Goal: Information Seeking & Learning: Learn about a topic

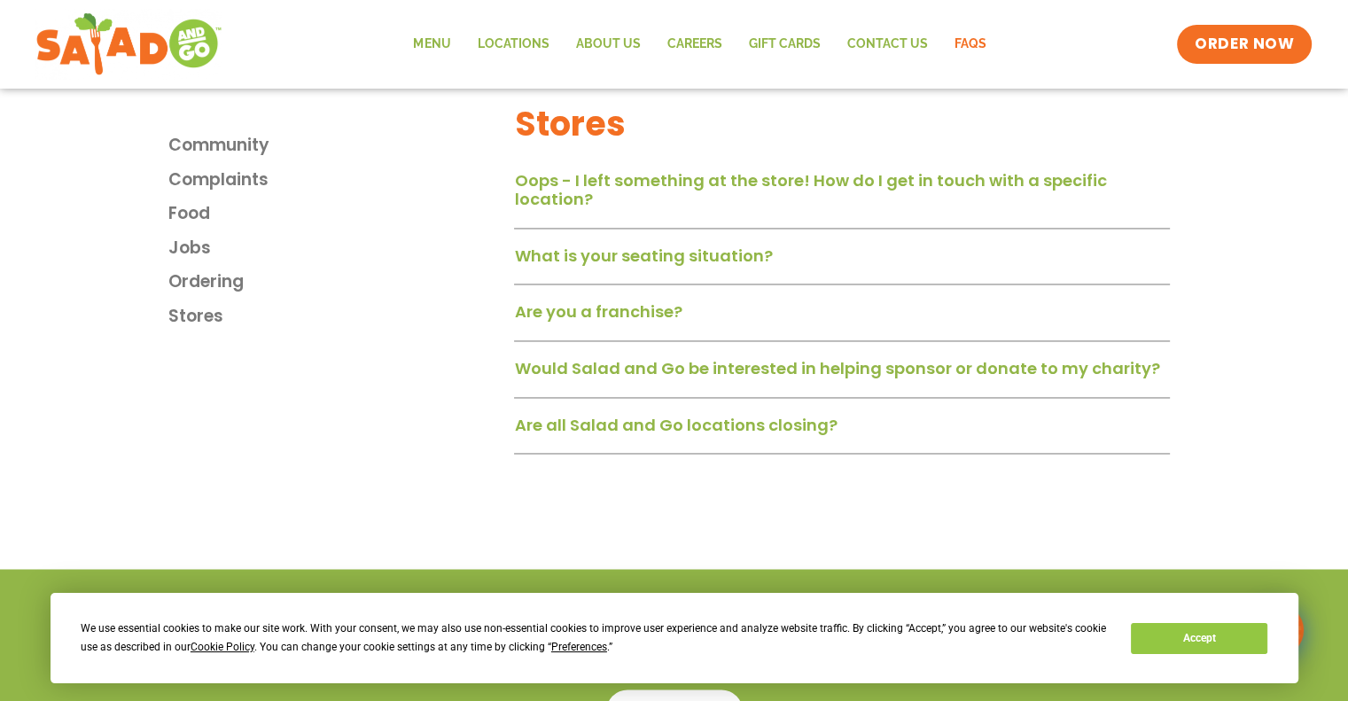
scroll to position [2747, 0]
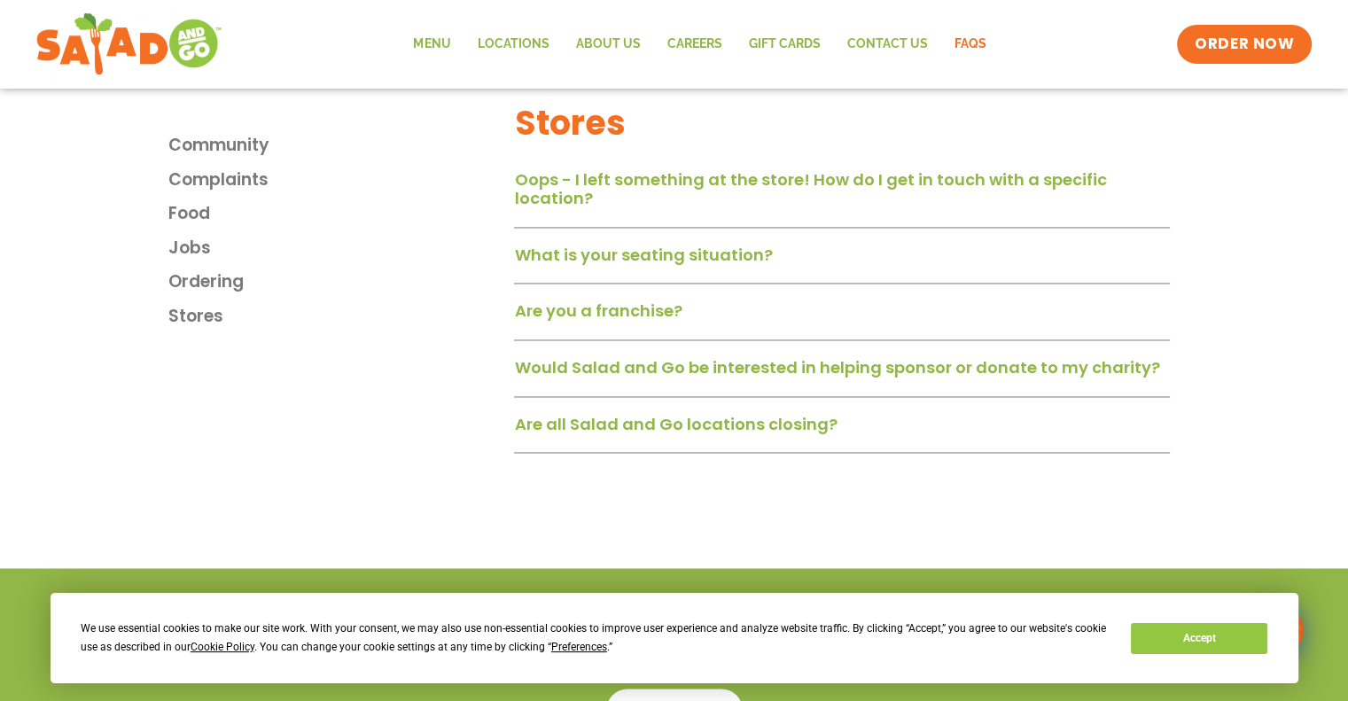
click at [659, 315] on link "Are you a franchise?" at bounding box center [597, 310] width 167 height 22
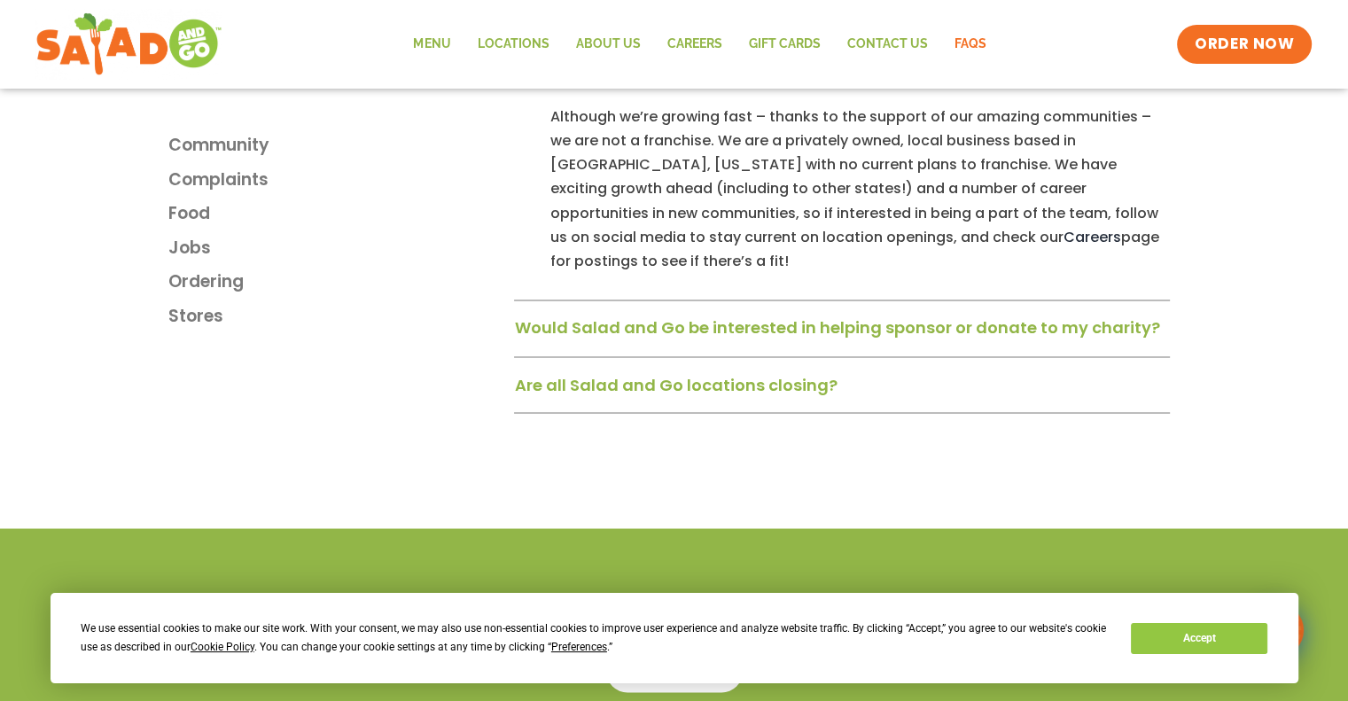
scroll to position [2982, 0]
click at [657, 372] on link "Are all Salad and Go locations closing?" at bounding box center [675, 383] width 323 height 22
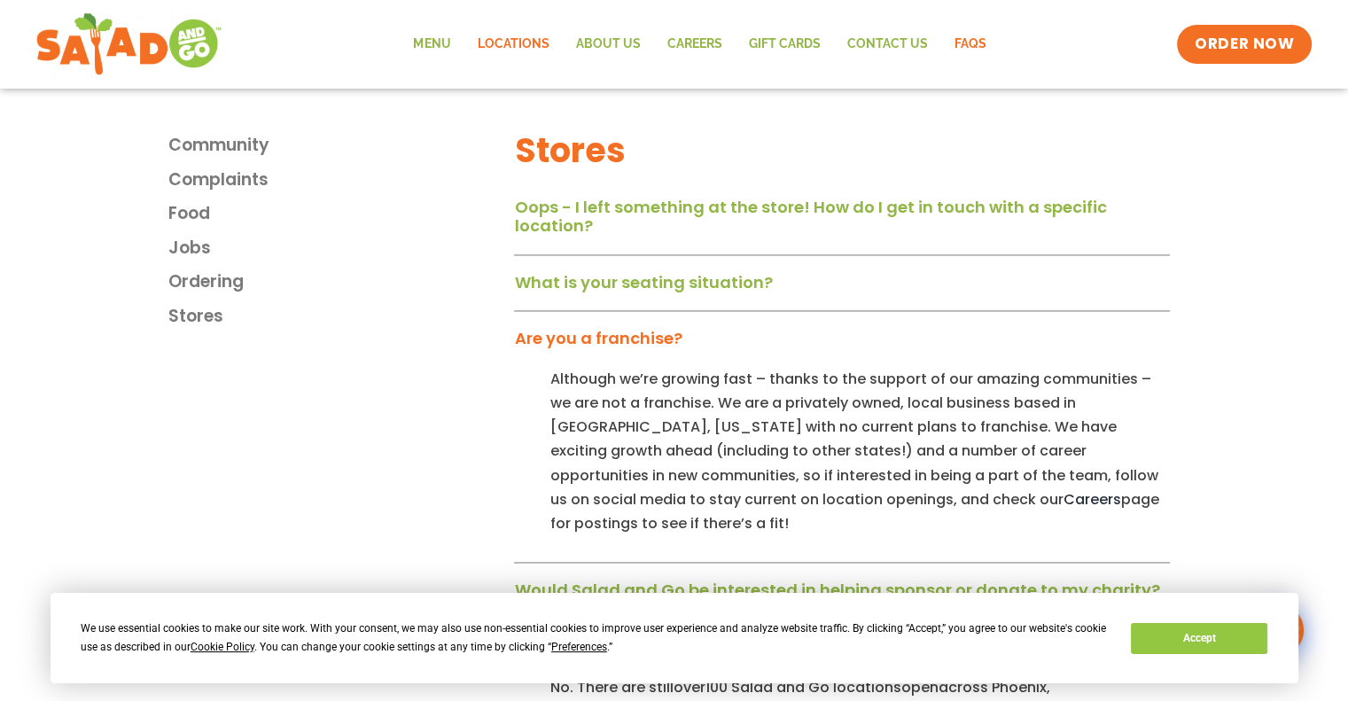
scroll to position [2718, 0]
click at [507, 42] on link "Locations" at bounding box center [512, 44] width 98 height 41
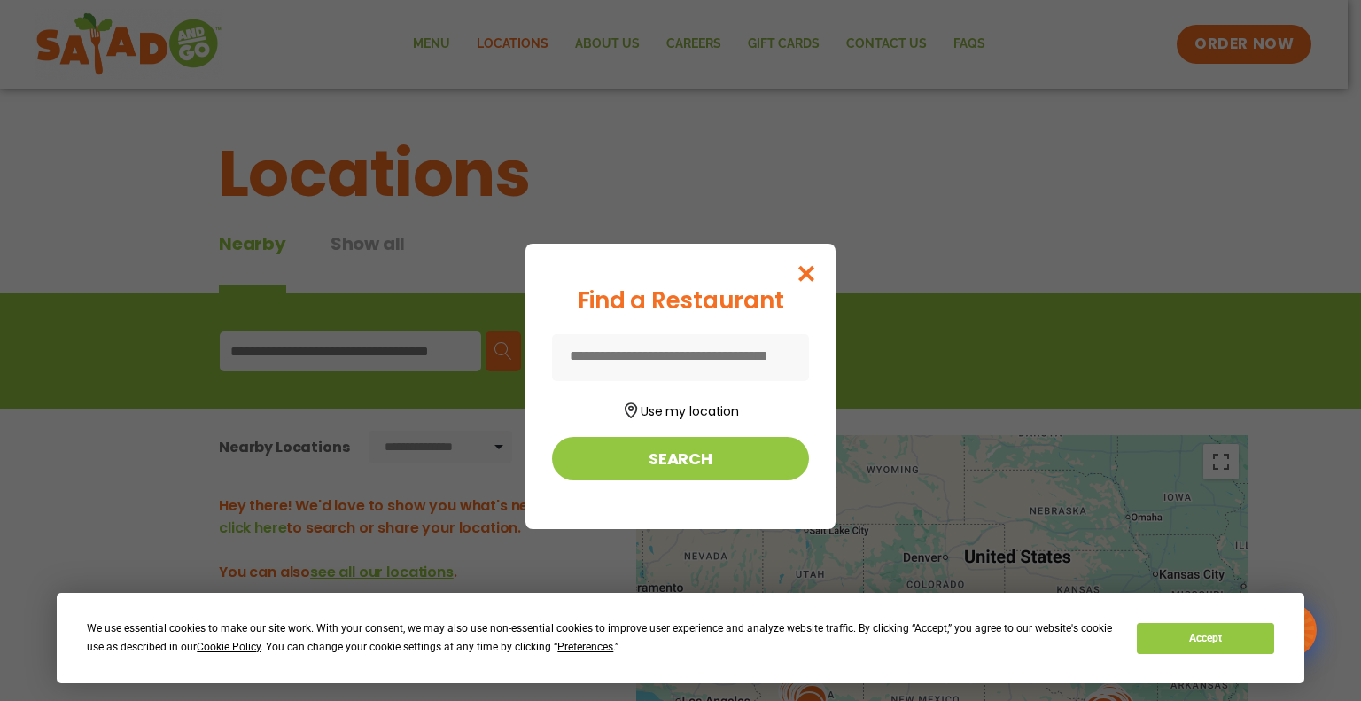
click at [691, 358] on input at bounding box center [680, 357] width 257 height 47
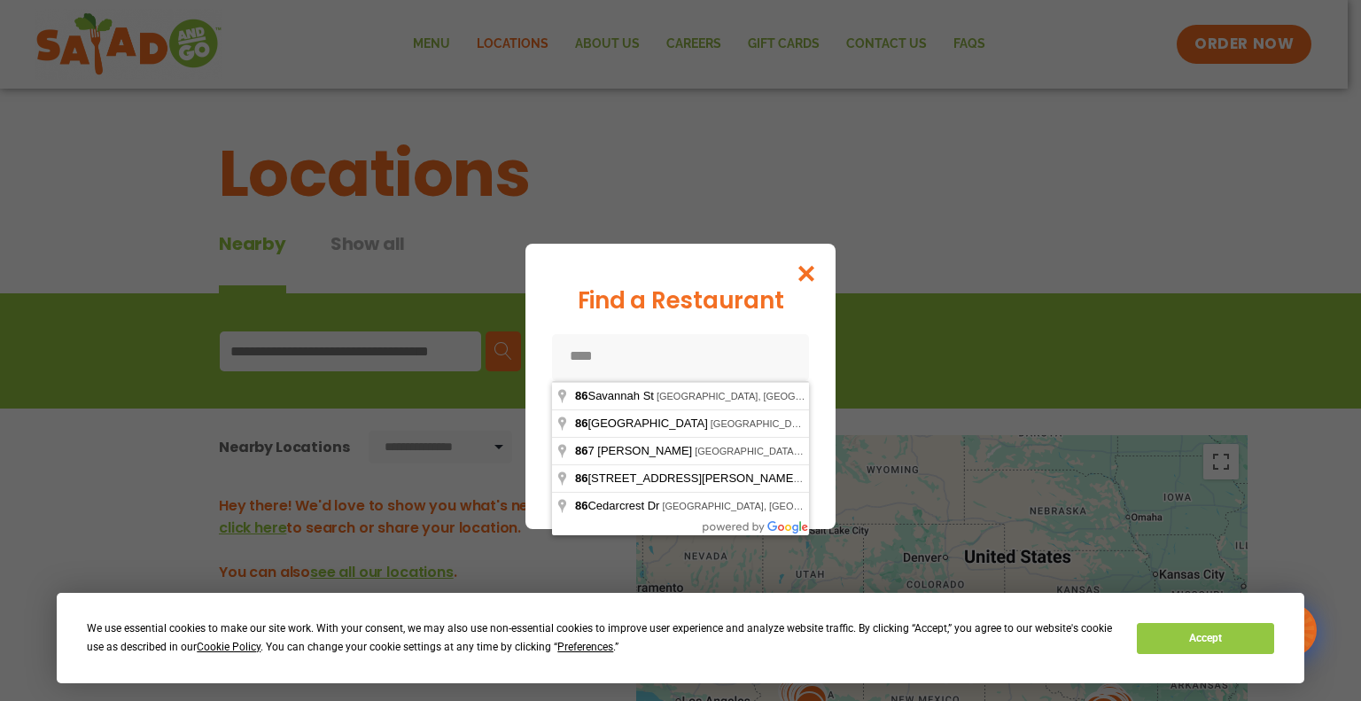
type input "*****"
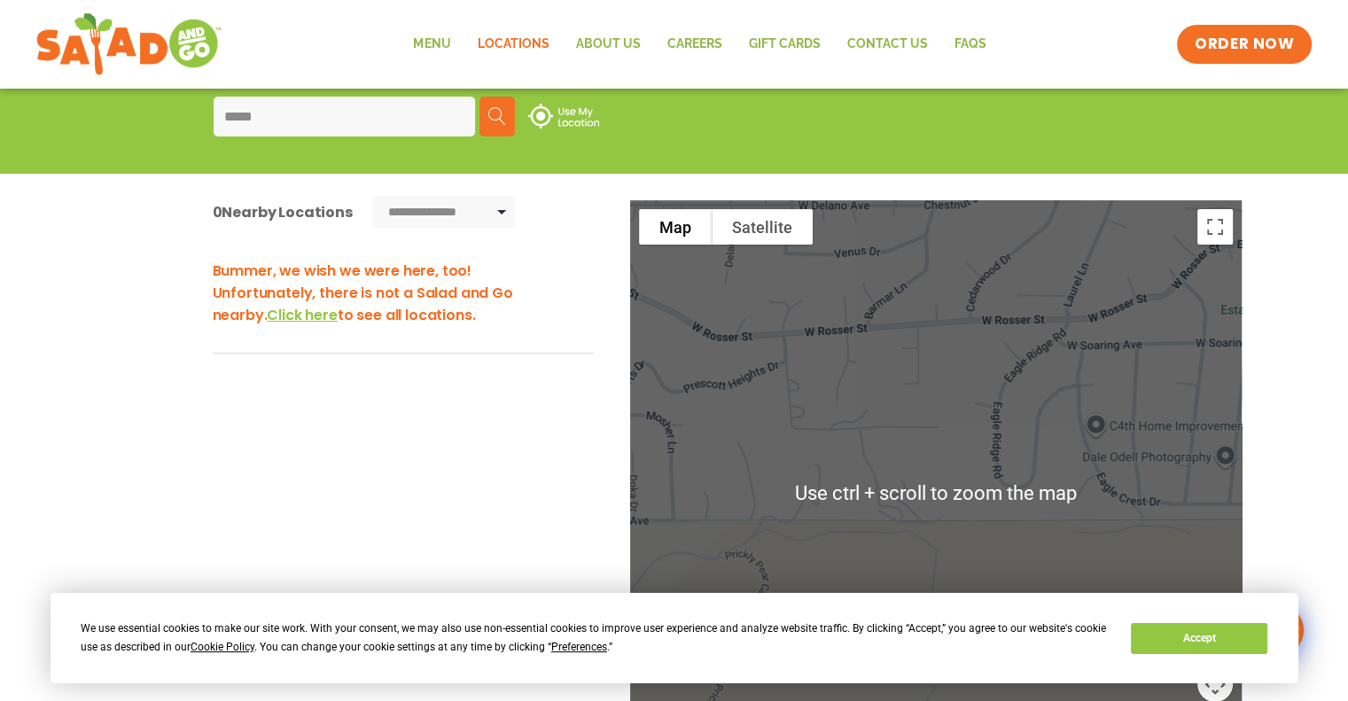
scroll to position [236, 0]
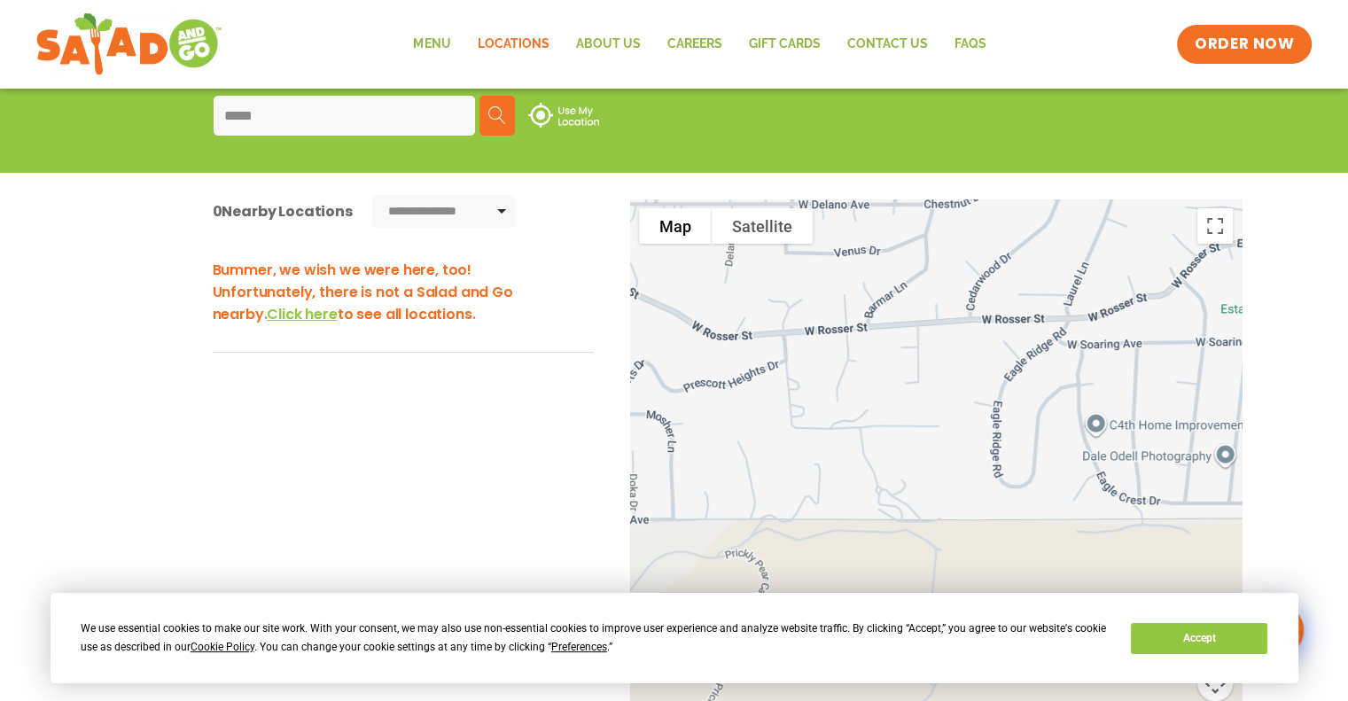
click at [267, 314] on span "Click here" at bounding box center [302, 314] width 70 height 20
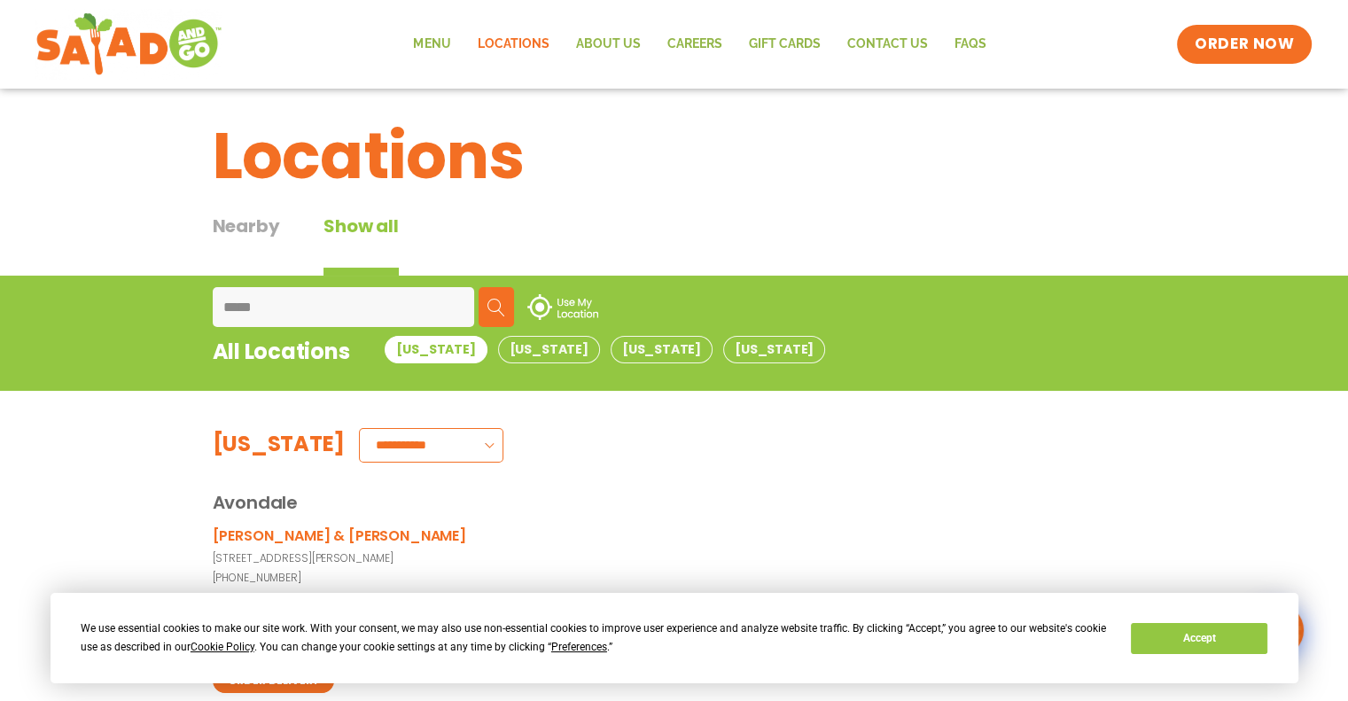
scroll to position [0, 0]
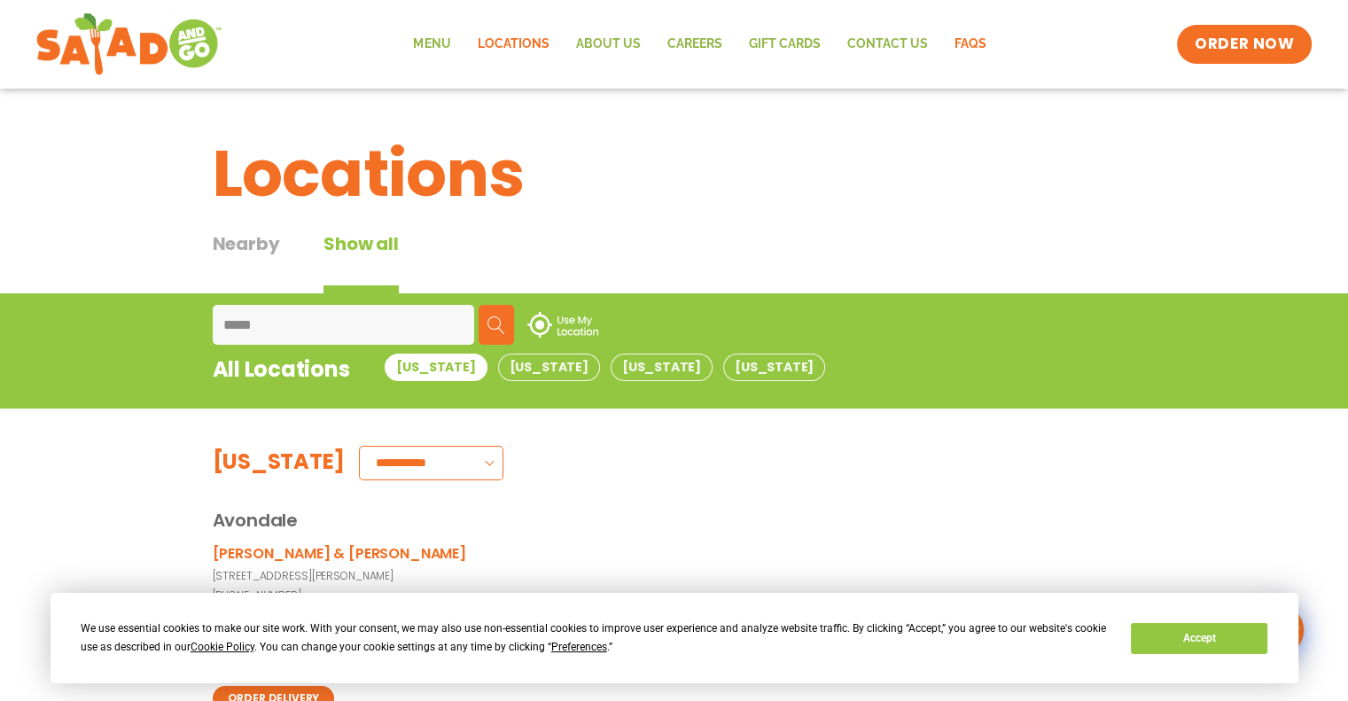
click at [971, 43] on link "FAQs" at bounding box center [969, 44] width 58 height 41
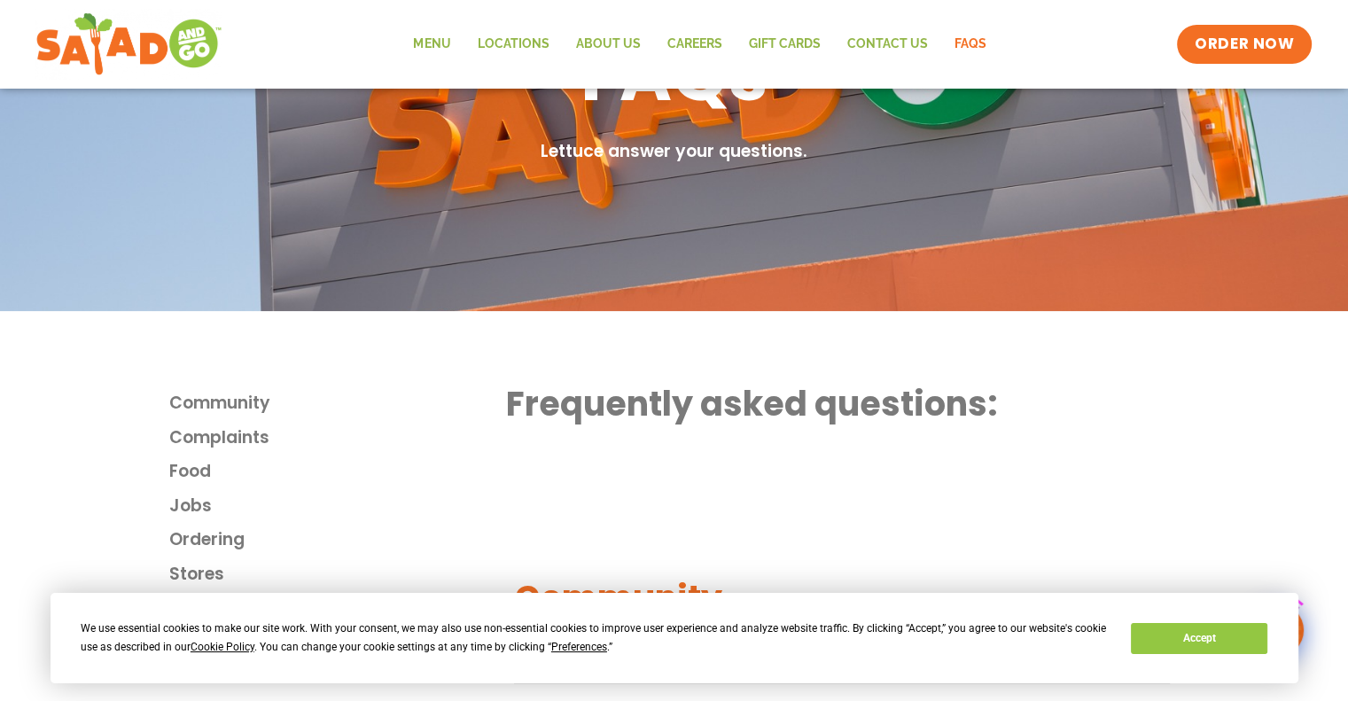
scroll to position [206, 0]
click at [1188, 634] on button "Accept" at bounding box center [1199, 638] width 136 height 31
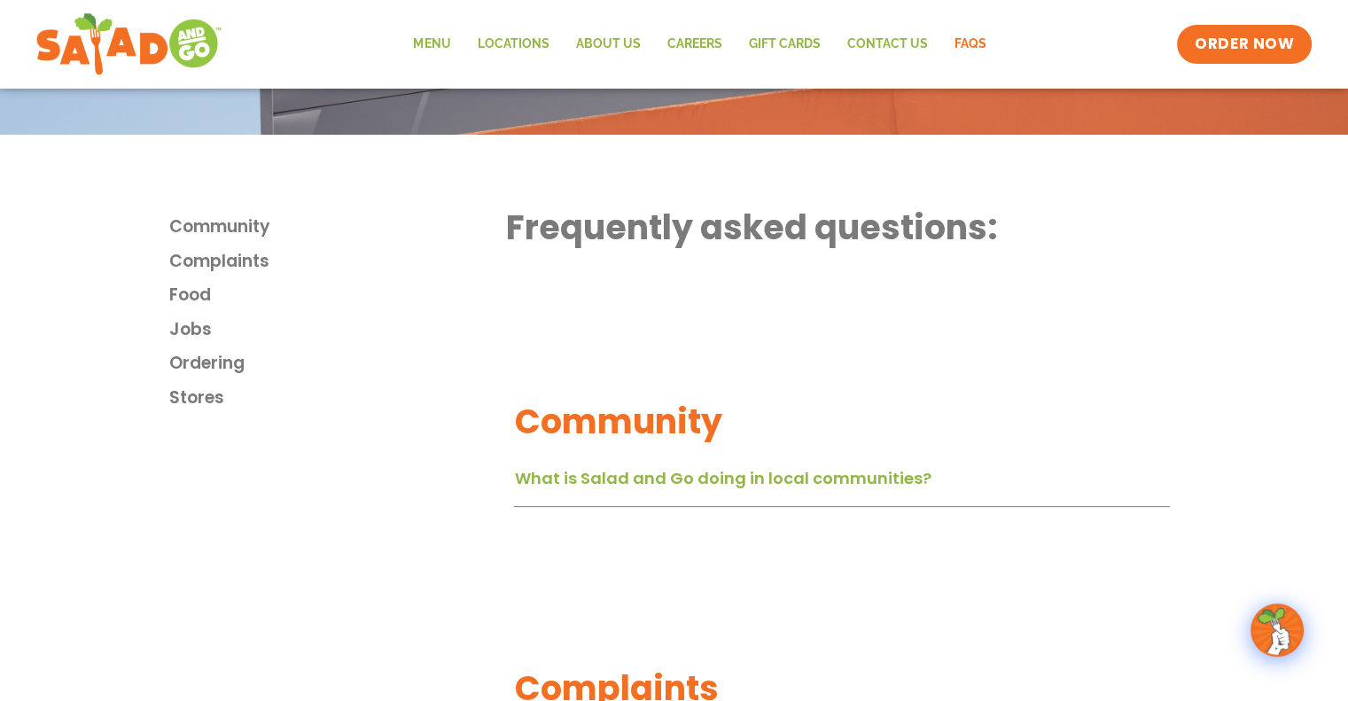
scroll to position [383, 0]
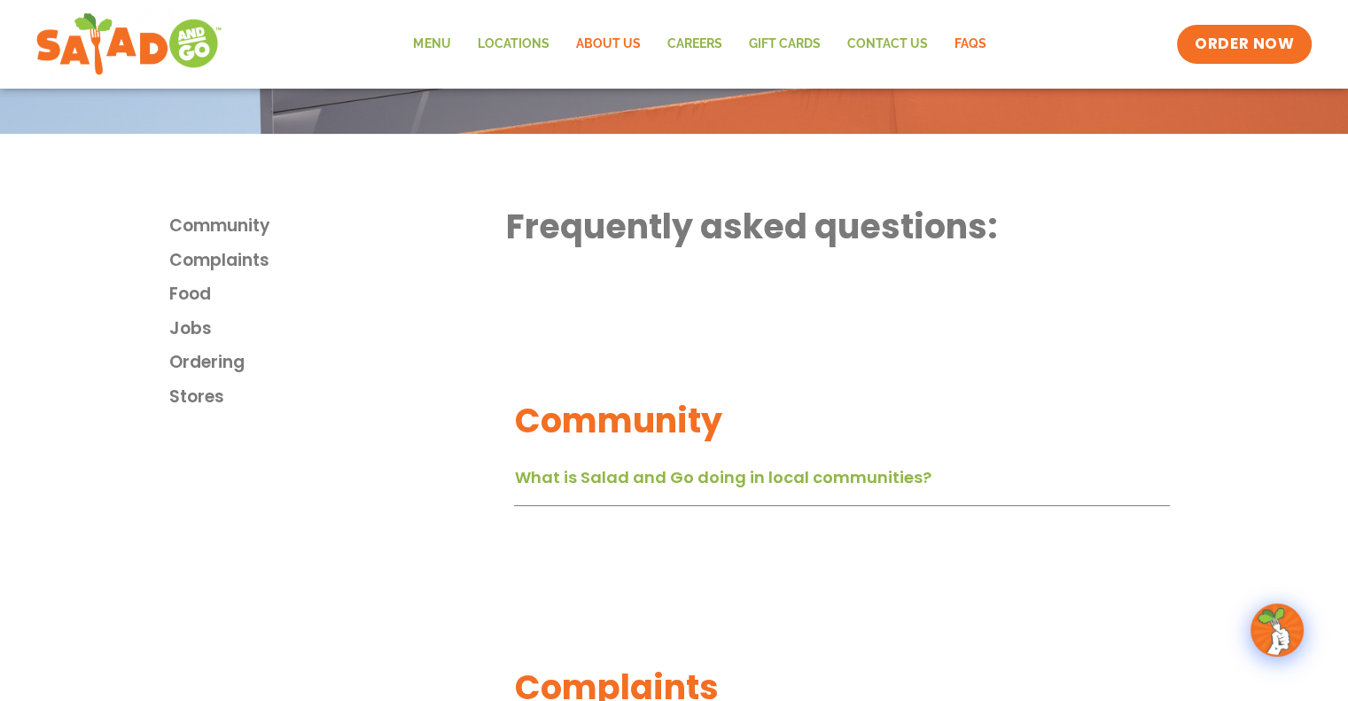
click at [604, 47] on link "About Us" at bounding box center [607, 44] width 91 height 41
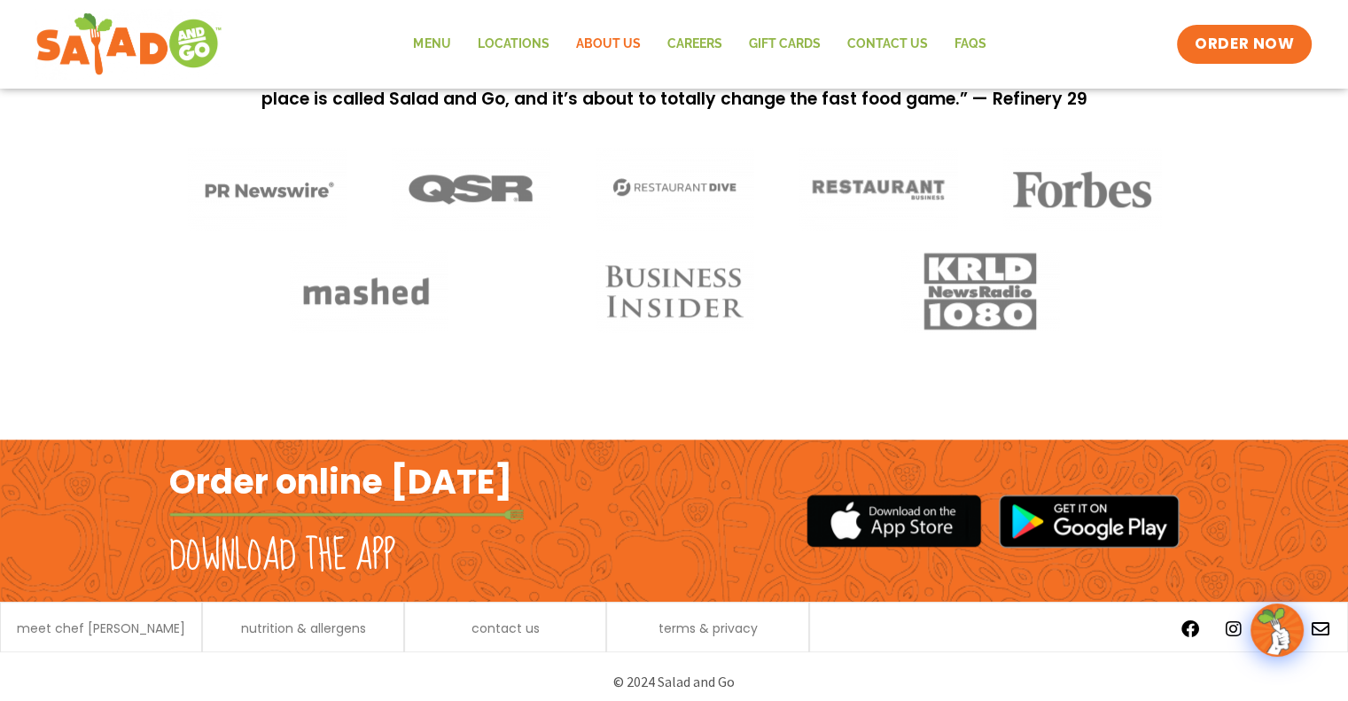
scroll to position [1467, 0]
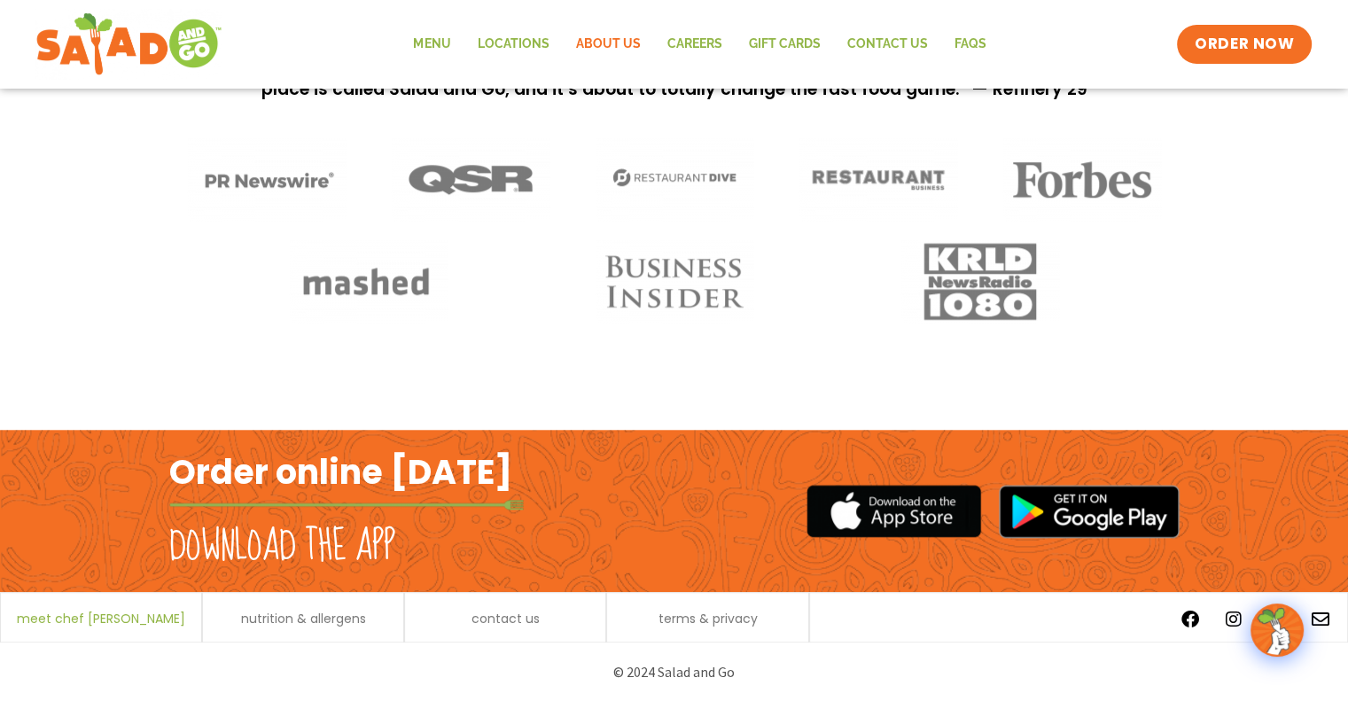
click at [110, 622] on span "meet chef [PERSON_NAME]" at bounding box center [101, 618] width 168 height 12
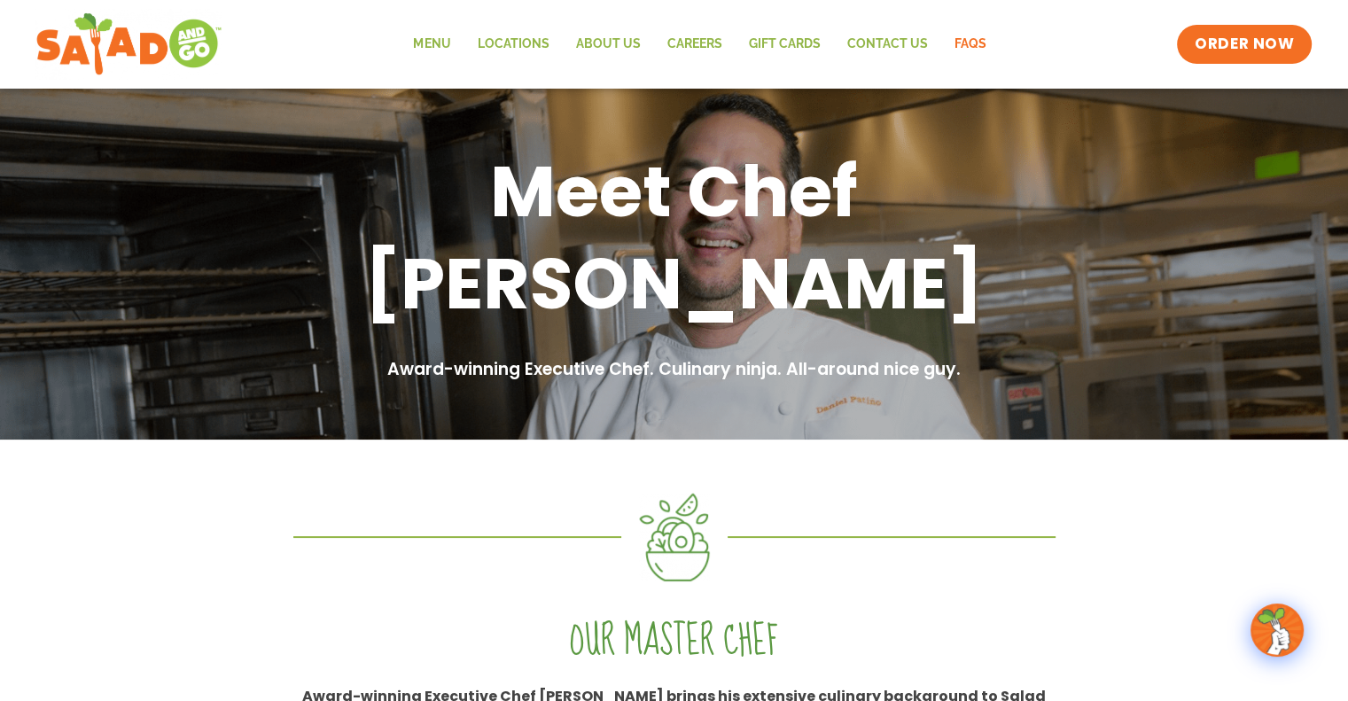
click at [961, 43] on link "FAQs" at bounding box center [969, 44] width 58 height 41
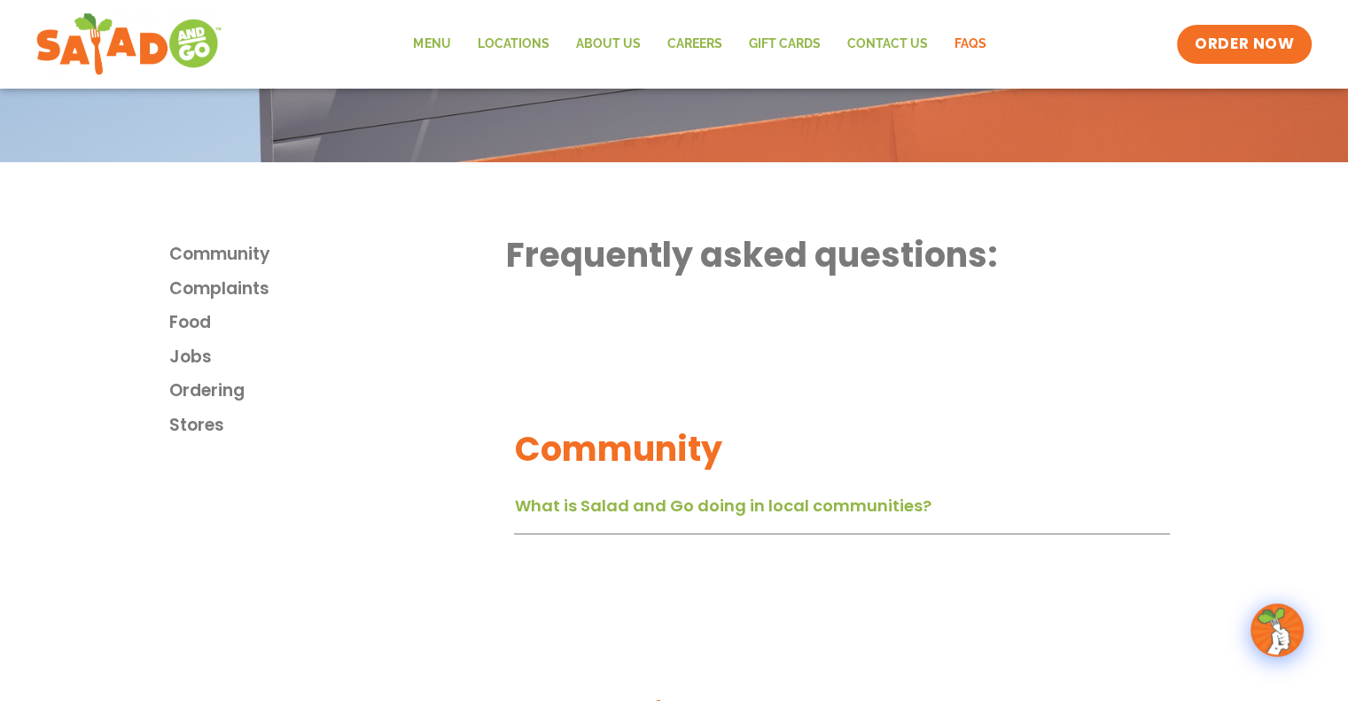
click at [205, 421] on span "Stores" at bounding box center [196, 426] width 55 height 26
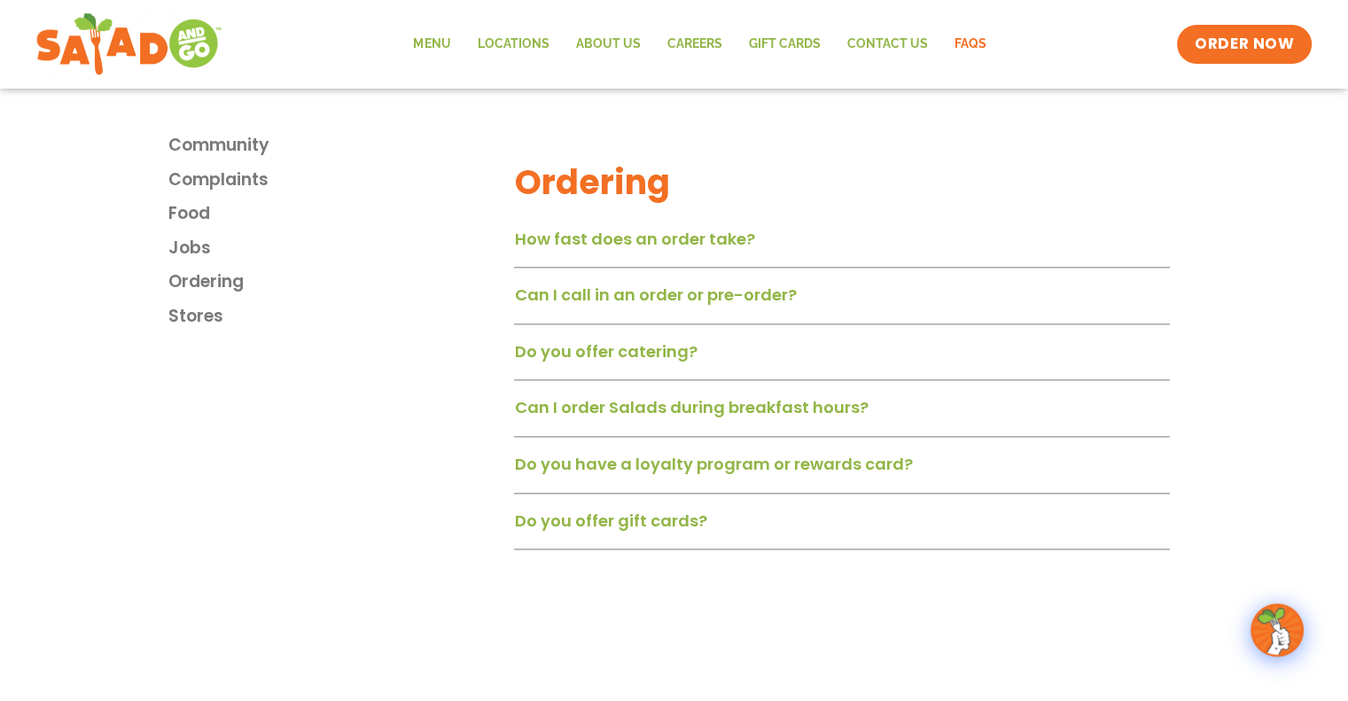
scroll to position [2138, 0]
click at [442, 42] on link "Menu" at bounding box center [432, 44] width 64 height 41
